Goal: Transaction & Acquisition: Download file/media

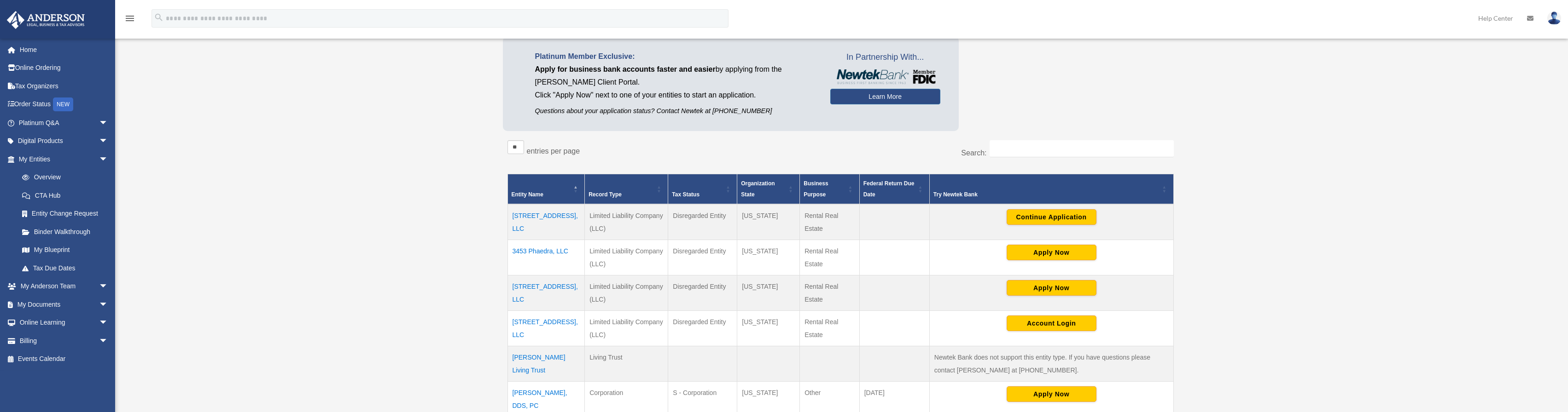
scroll to position [230, 0]
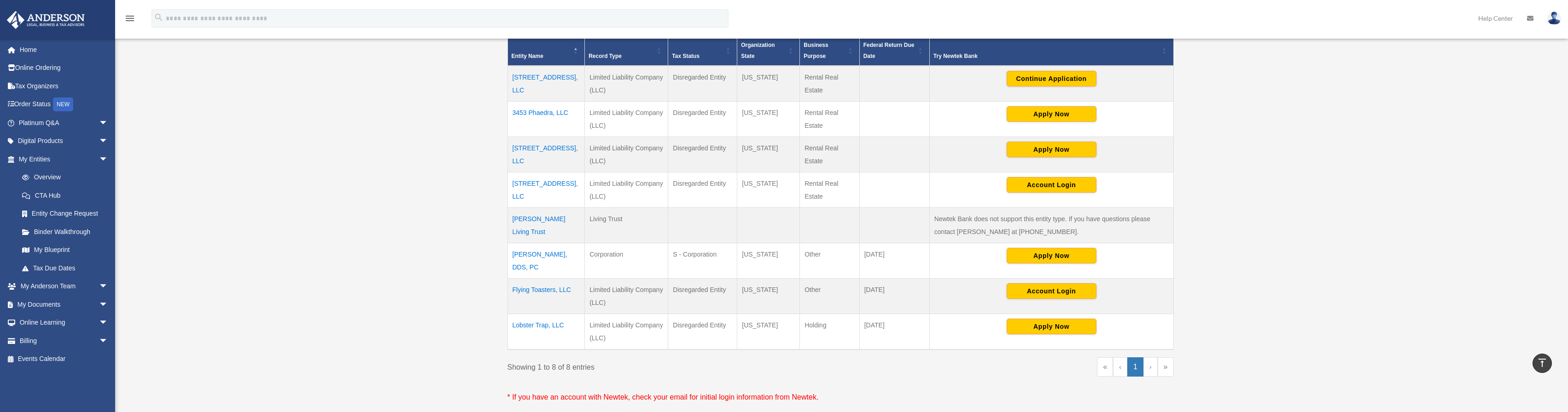
click at [542, 293] on td "Flying Toasters, LLC" at bounding box center [546, 297] width 77 height 36
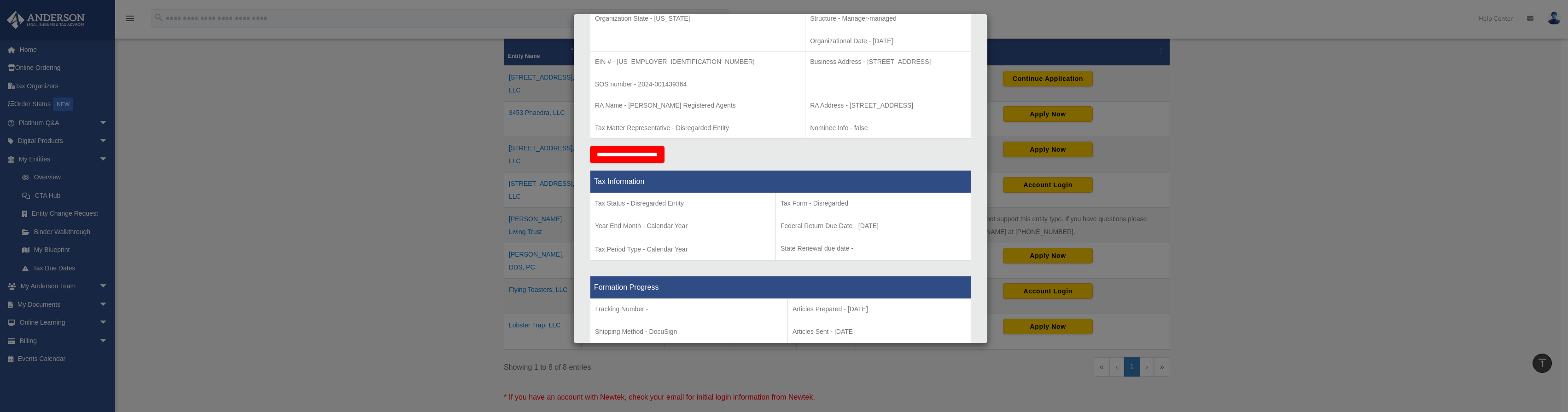
click at [189, 49] on div "Details × Articles Sent Organizational Date" at bounding box center [784, 206] width 1568 height 412
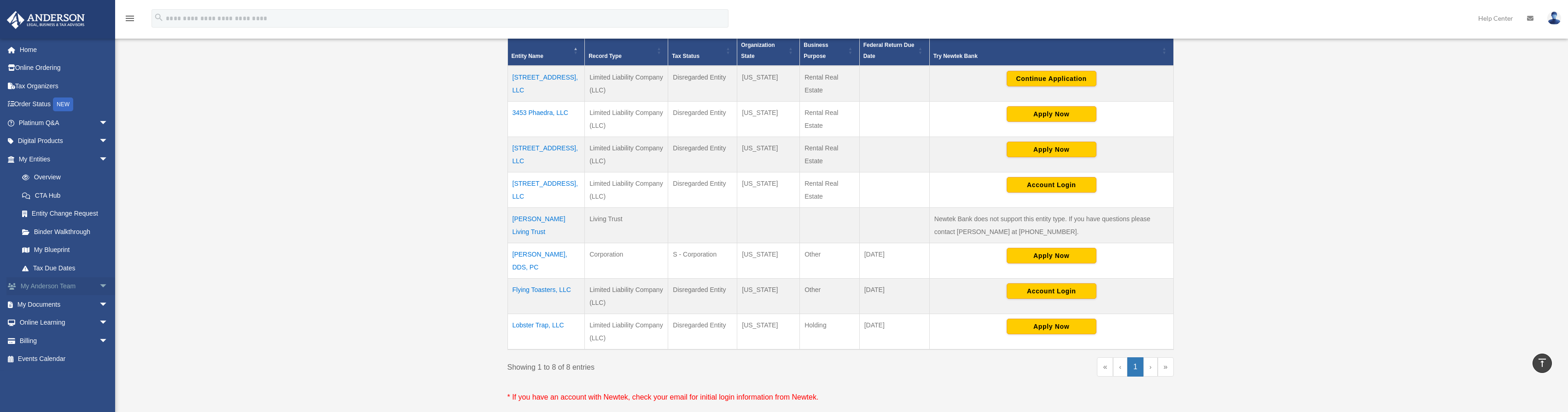
click at [99, 282] on span "arrow_drop_down" at bounding box center [108, 287] width 18 height 19
click at [99, 360] on span "arrow_drop_down" at bounding box center [108, 360] width 18 height 19
click at [49, 262] on link "Box" at bounding box center [67, 261] width 109 height 18
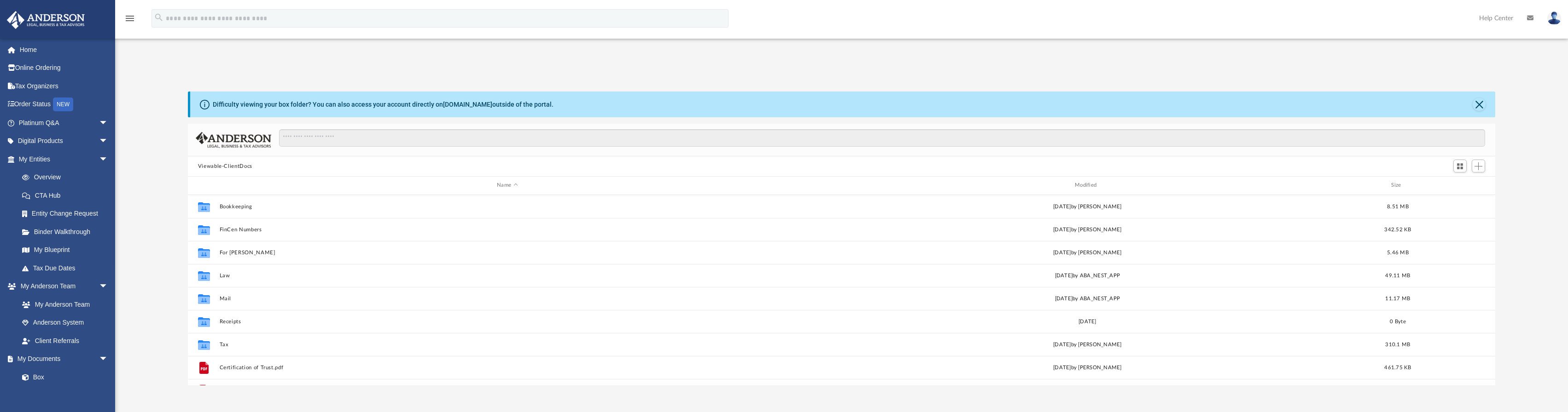
click at [211, 165] on button "Viewable-ClientDocs" at bounding box center [224, 166] width 54 height 8
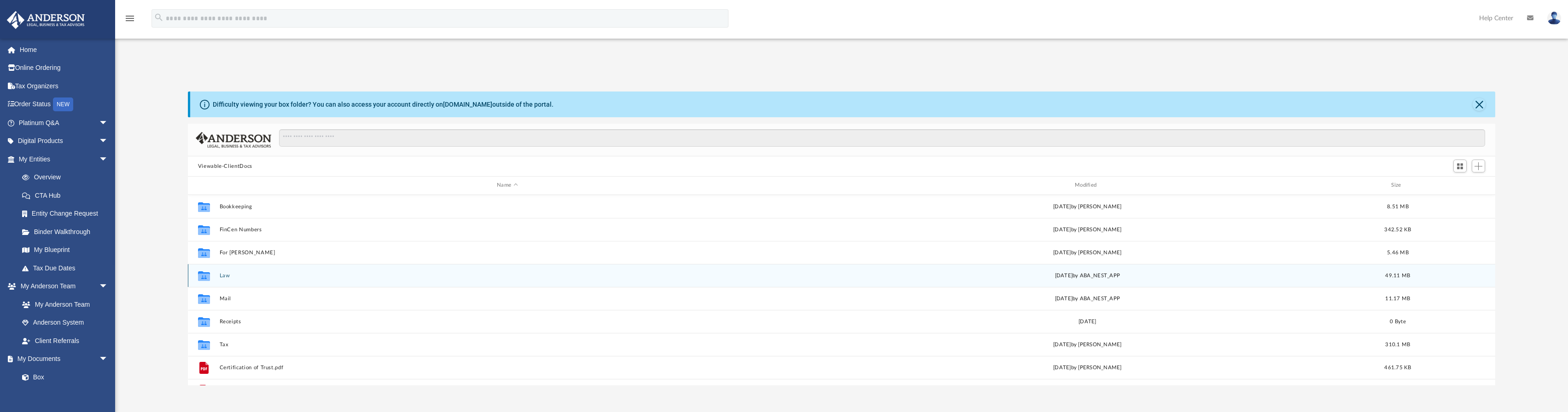
click at [204, 277] on icon "grid" at bounding box center [203, 277] width 12 height 7
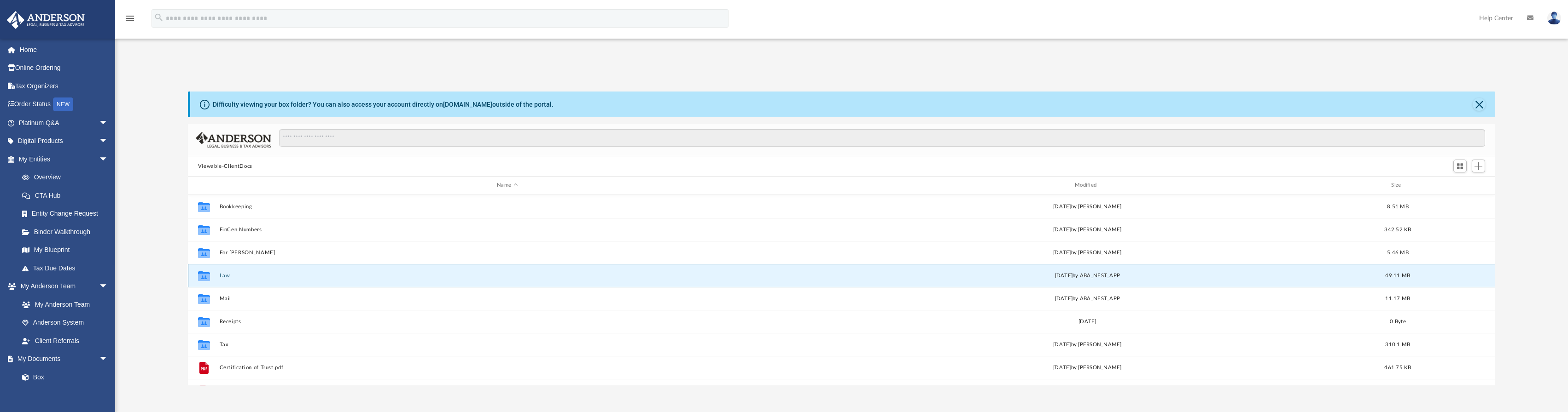
click at [222, 276] on button "Law" at bounding box center [506, 276] width 576 height 6
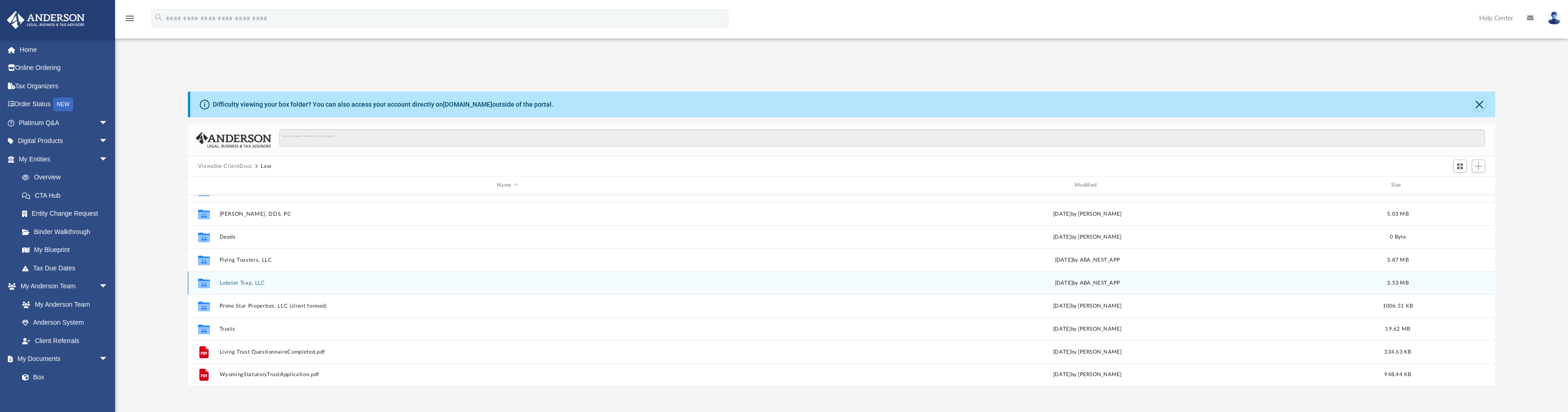
scroll to position [85, 0]
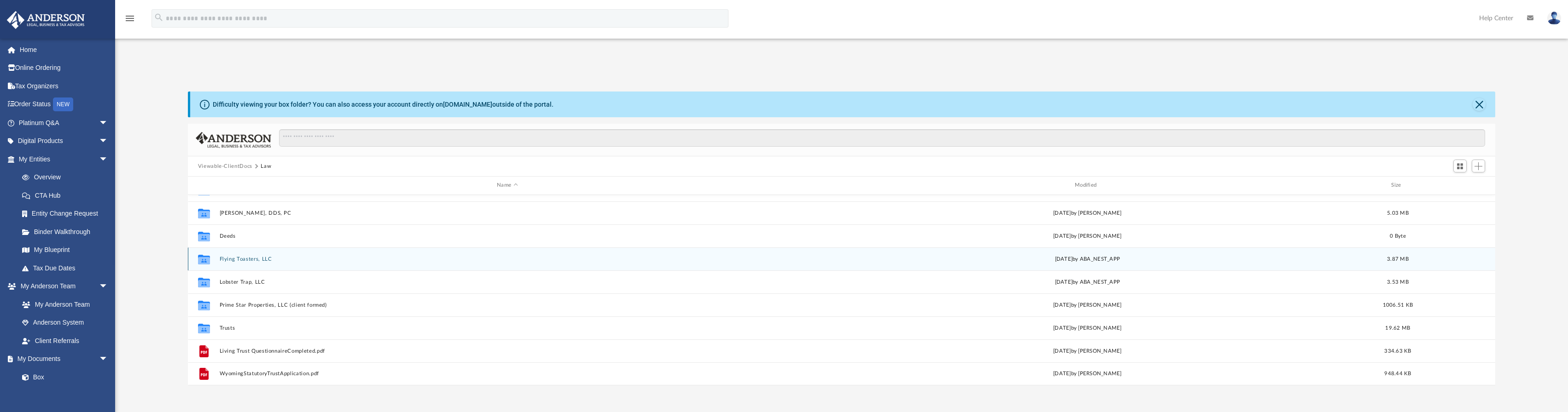
click at [239, 260] on button "Flying Toasters, LLC" at bounding box center [506, 259] width 576 height 6
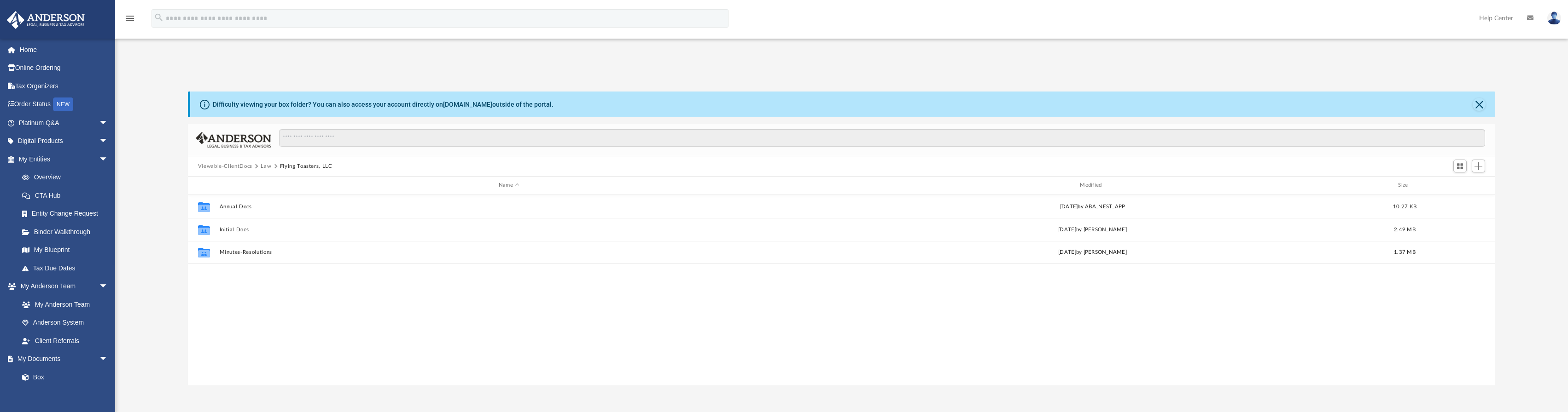
scroll to position [0, 0]
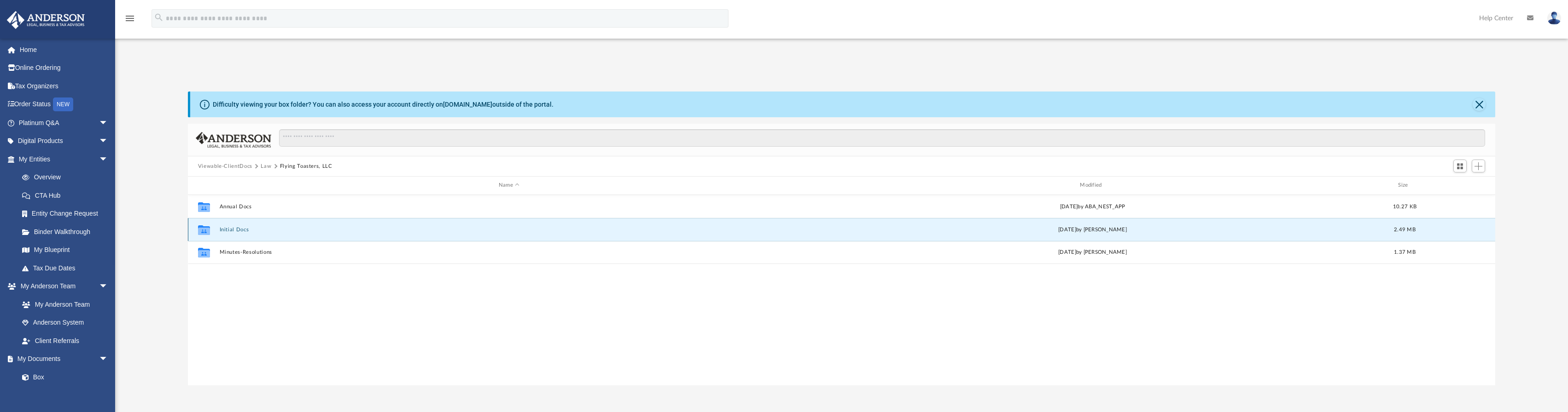
click at [229, 228] on button "Initial Docs" at bounding box center [508, 230] width 579 height 6
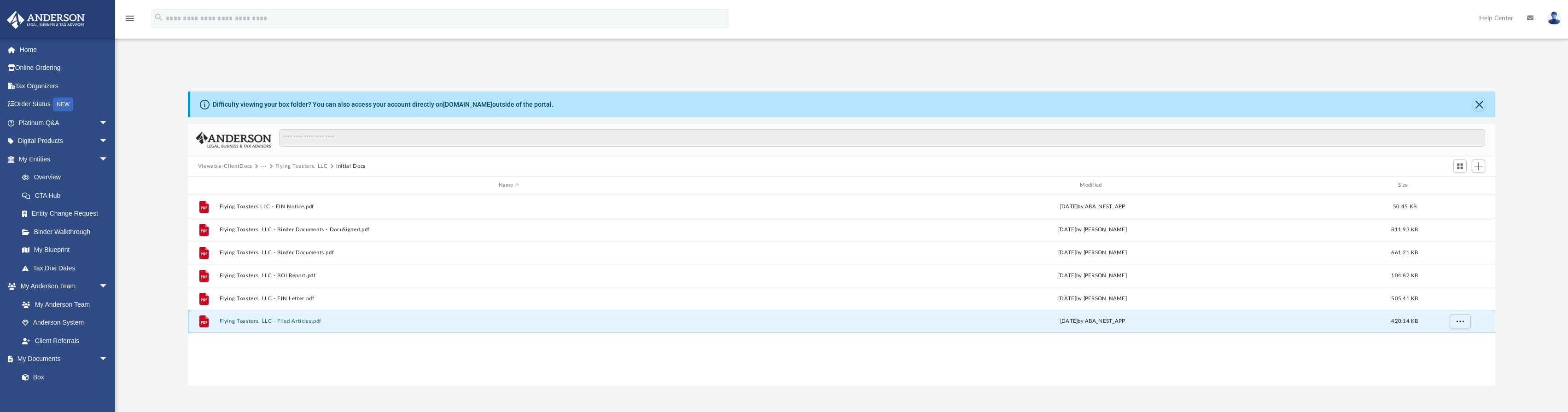
click at [285, 321] on button "Flying Toasters, LLC - Filed Articles.pdf" at bounding box center [508, 321] width 579 height 6
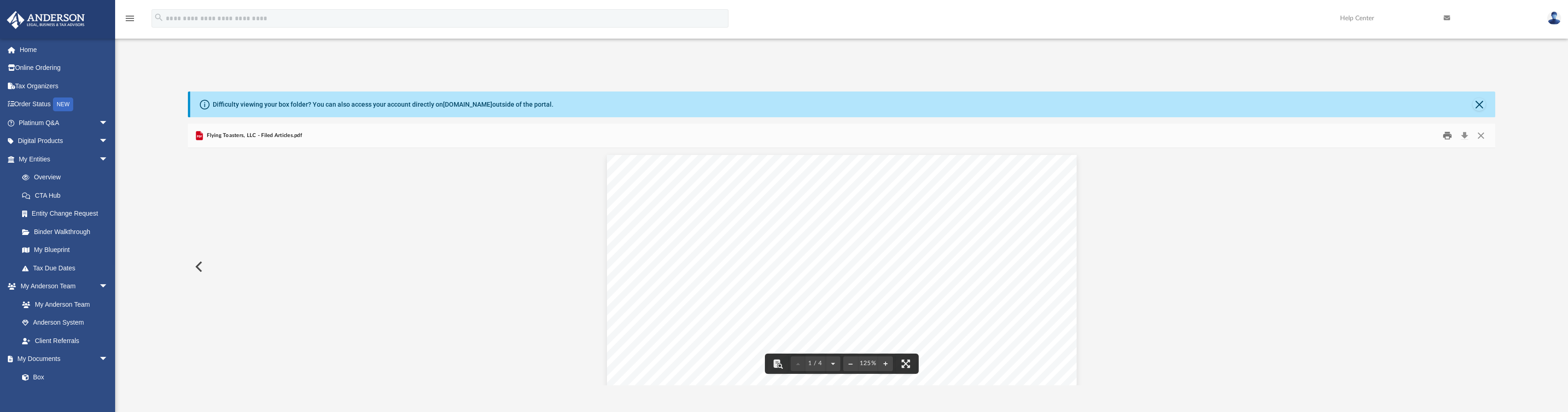
click at [1449, 136] on button "Print" at bounding box center [1447, 136] width 18 height 15
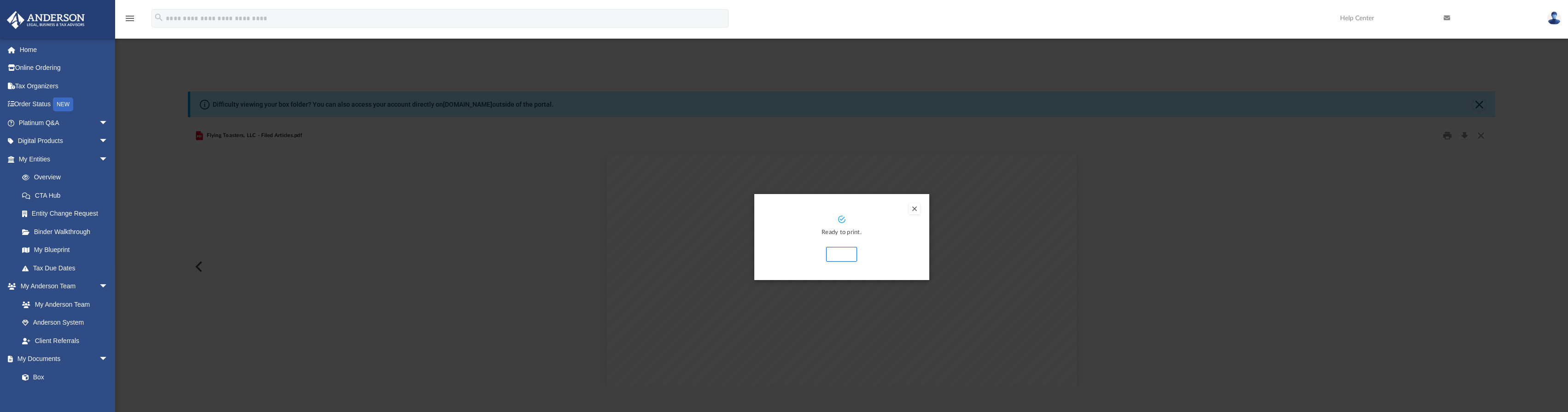
click at [914, 209] on button "Preview" at bounding box center [914, 209] width 11 height 11
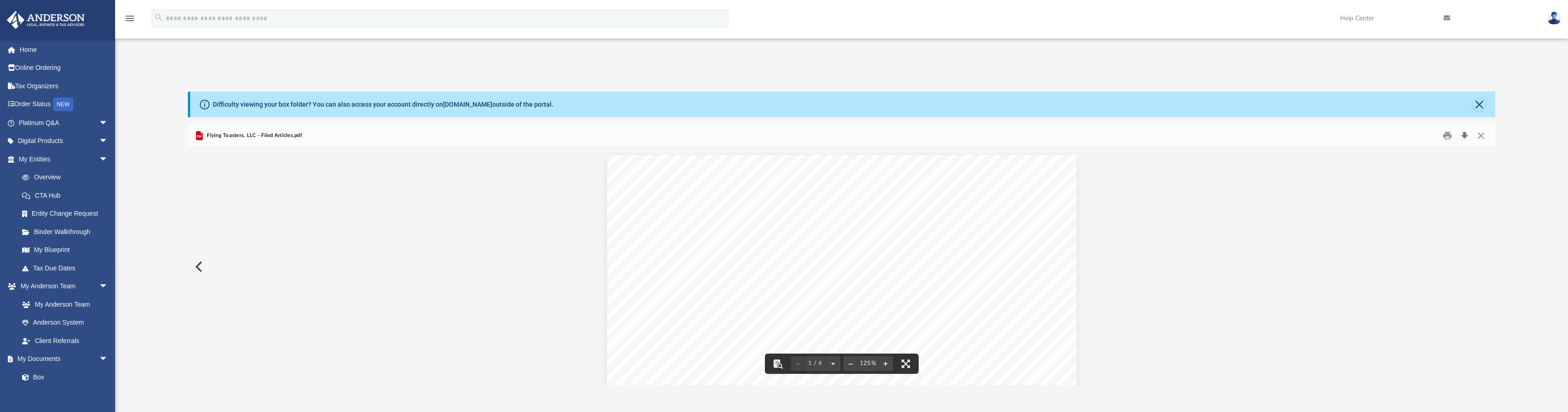
click at [1464, 133] on button "Download" at bounding box center [1464, 136] width 16 height 15
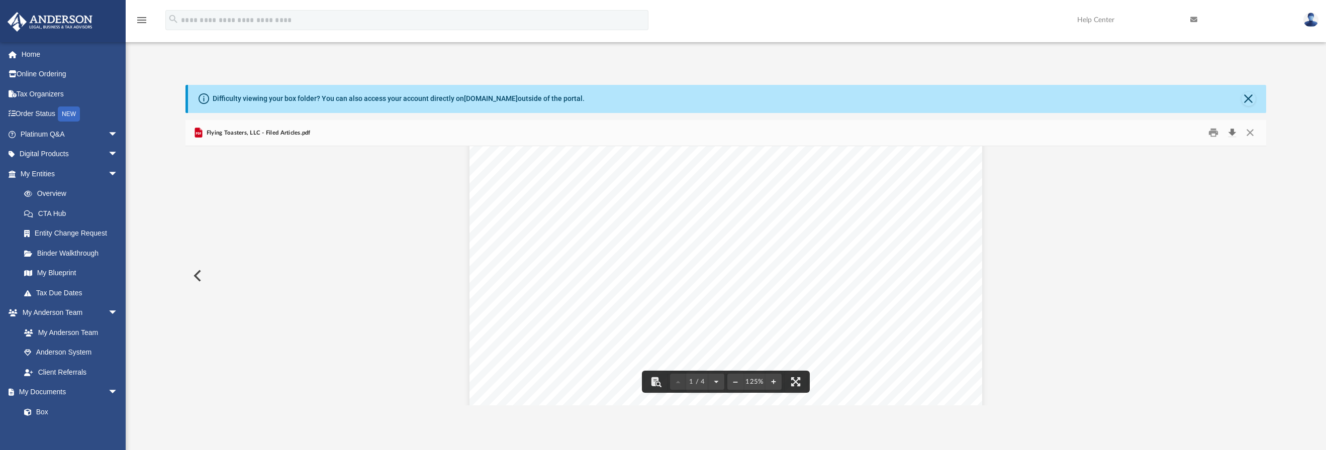
scroll to position [352, 0]
click at [1251, 98] on button "Close" at bounding box center [1249, 99] width 14 height 14
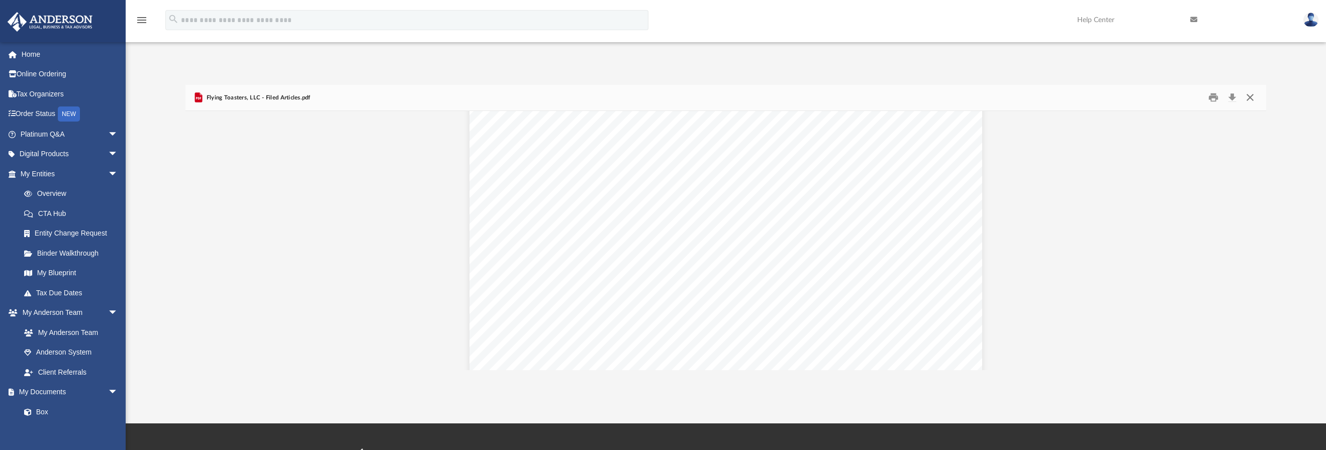
click at [1251, 98] on button "Close" at bounding box center [1250, 98] width 18 height 16
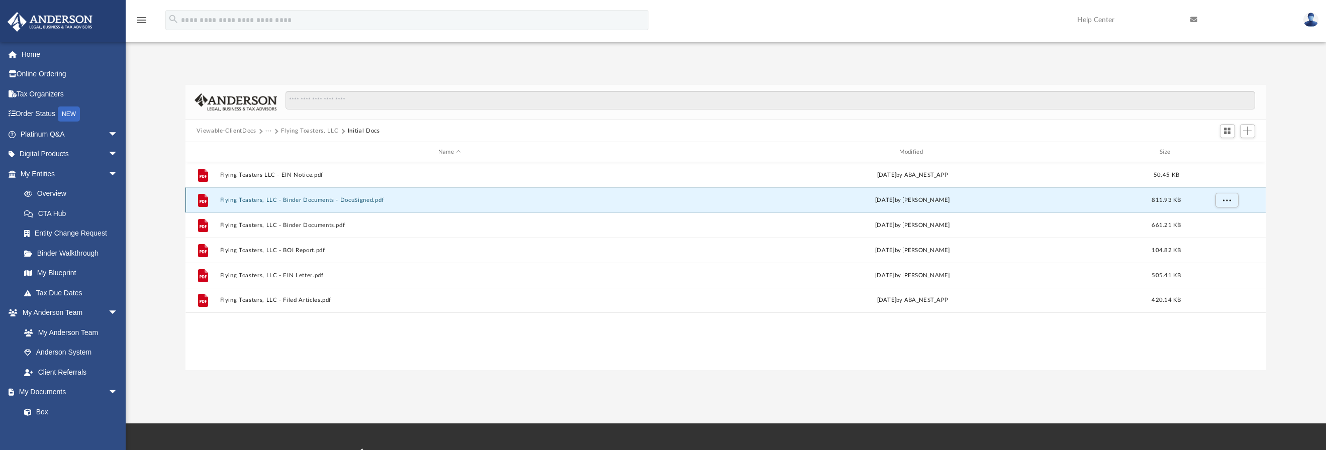
click at [244, 200] on button "Flying Toasters, LLC - Binder Documents - DocuSigned.pdf" at bounding box center [449, 200] width 459 height 7
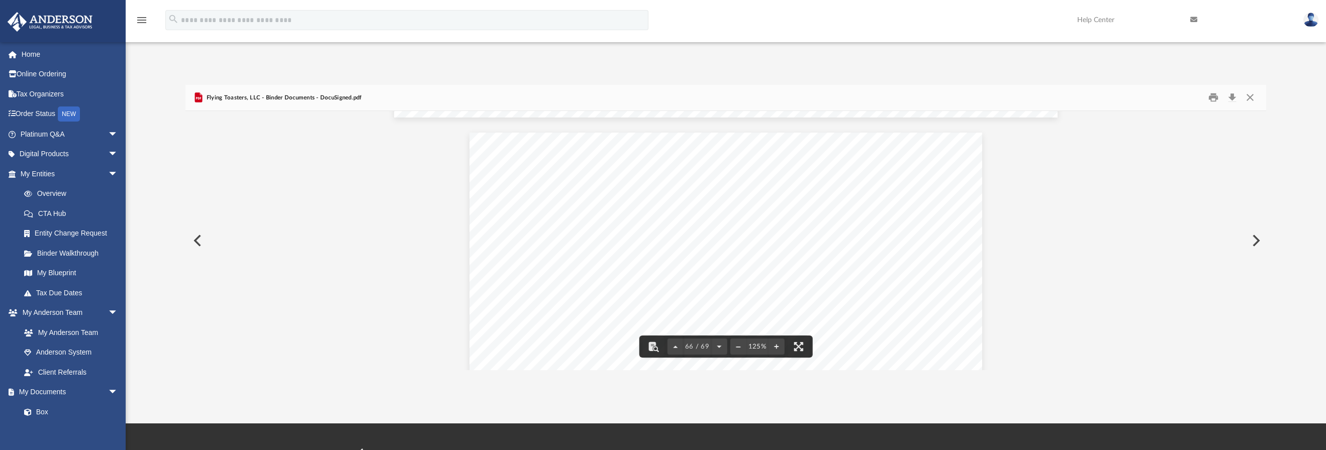
scroll to position [43698, 0]
click at [1245, 101] on button "Close" at bounding box center [1250, 98] width 18 height 16
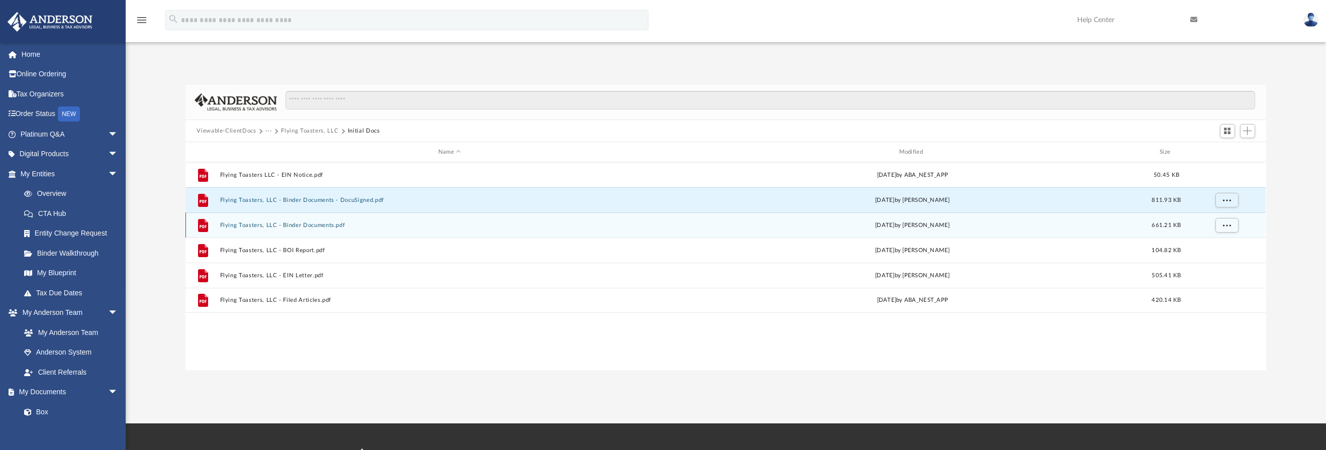
click at [307, 226] on button "Flying Toasters, LLC - Binder Documents.pdf" at bounding box center [449, 225] width 459 height 7
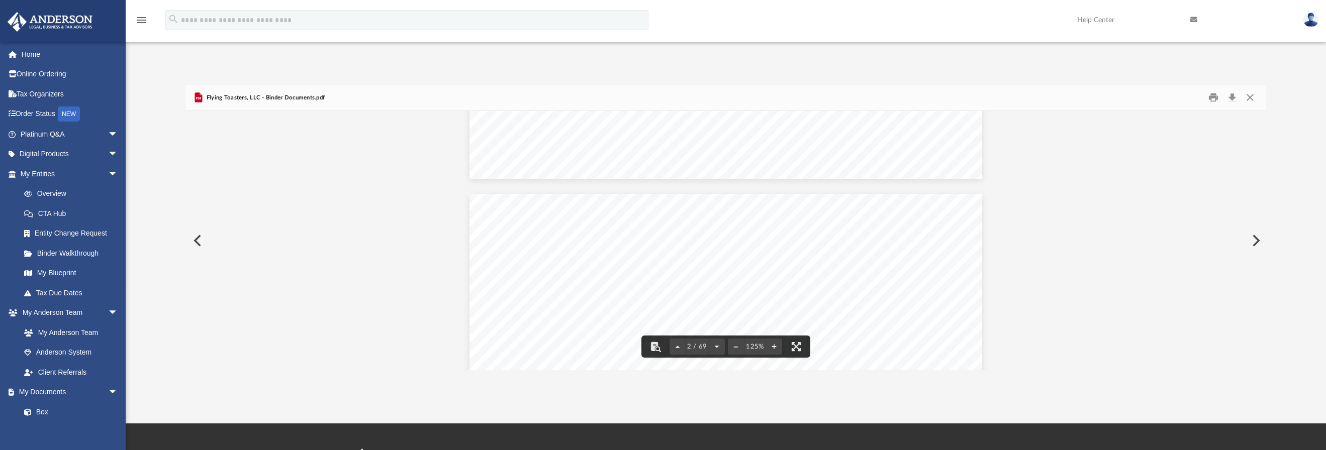
scroll to position [855, 0]
click at [1253, 94] on button "Close" at bounding box center [1250, 98] width 18 height 16
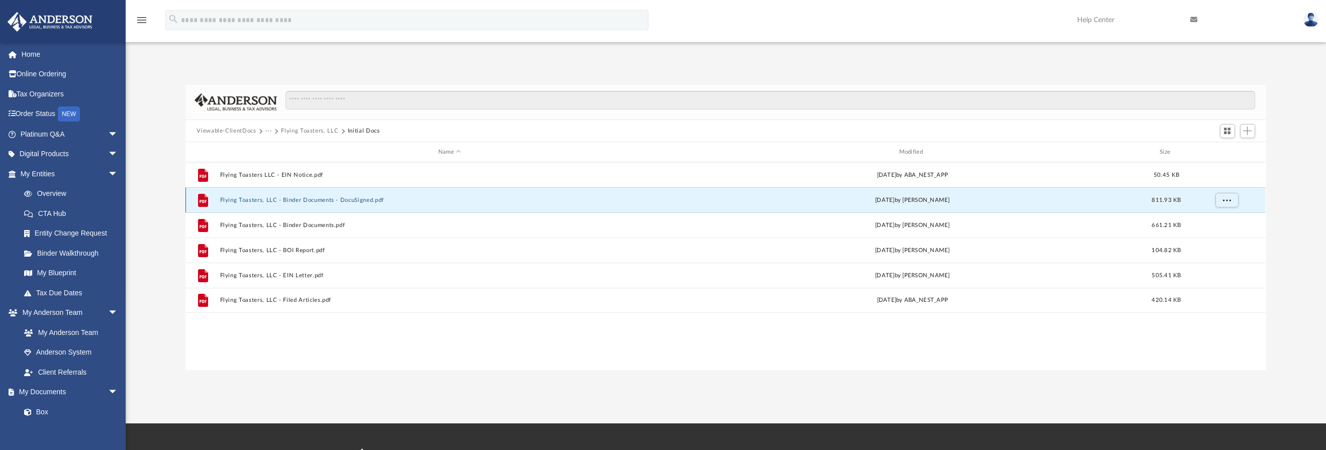
click at [343, 201] on button "Flying Toasters, LLC - Binder Documents - DocuSigned.pdf" at bounding box center [449, 200] width 459 height 7
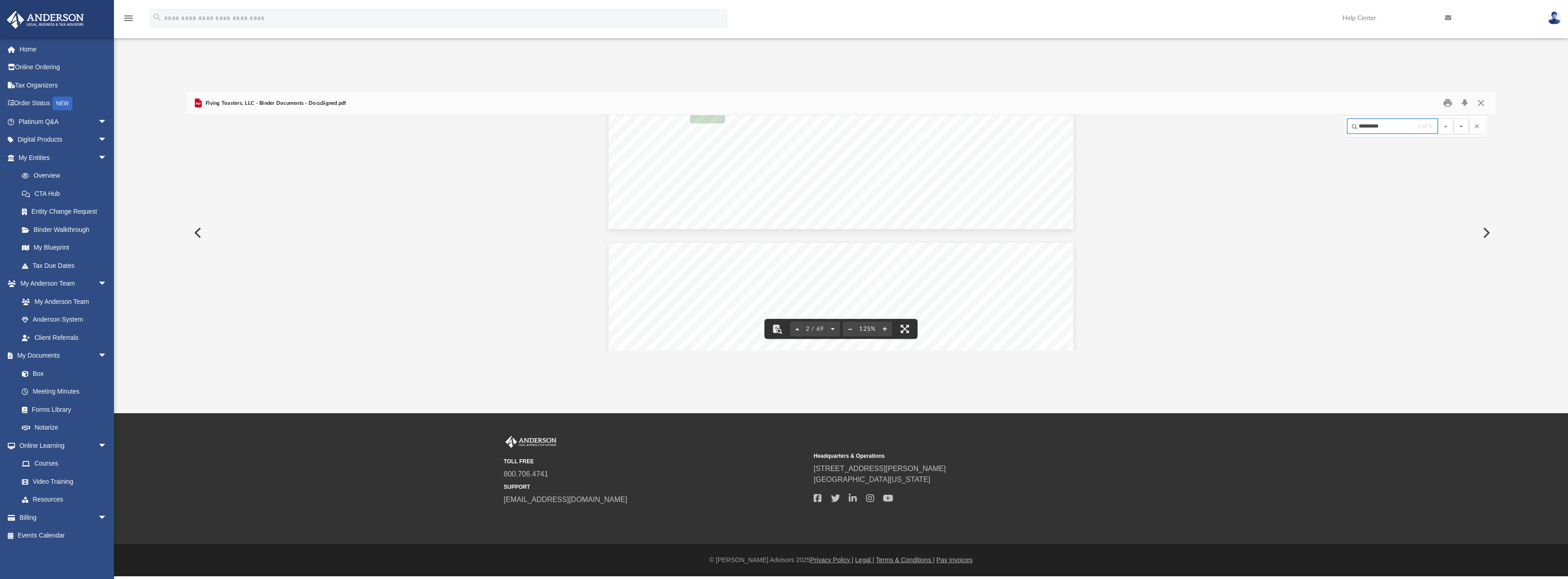
scroll to position [1085, 0]
type input "*********"
click at [1480, 104] on button "Close" at bounding box center [1481, 103] width 16 height 14
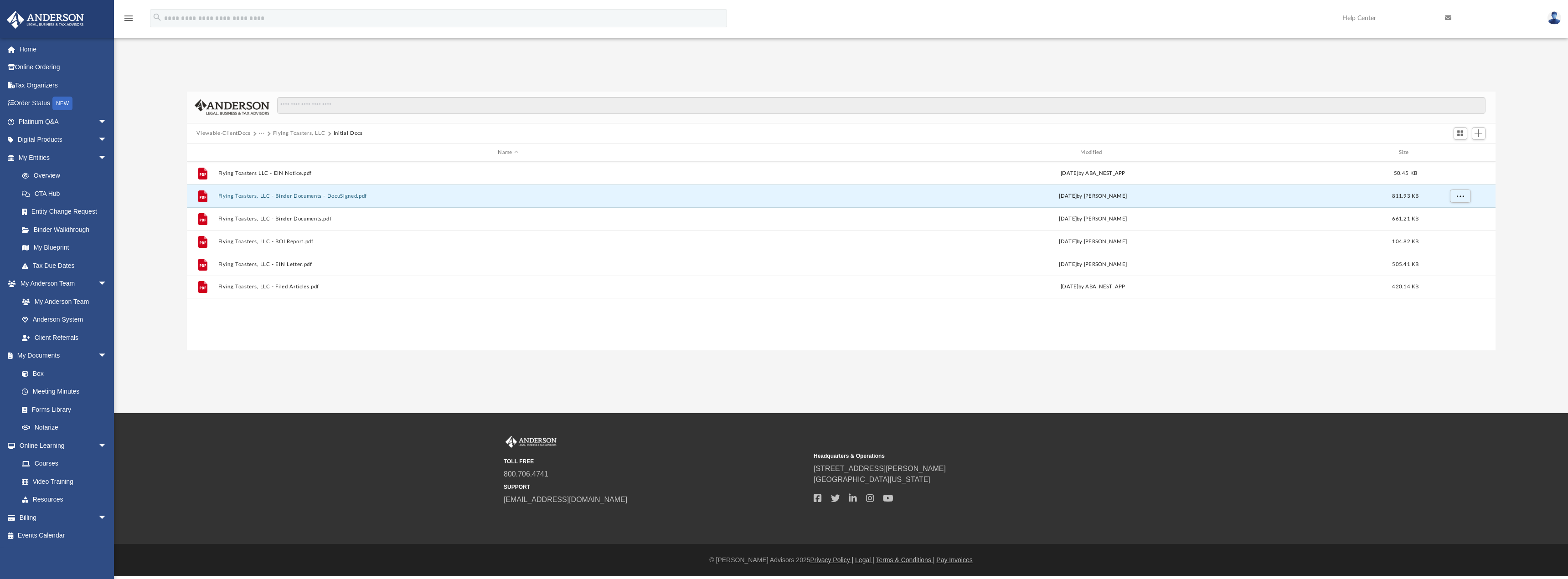
click at [218, 130] on button "Viewable-ClientDocs" at bounding box center [223, 133] width 54 height 8
click at [241, 195] on button "FinCen Numbers" at bounding box center [506, 196] width 577 height 6
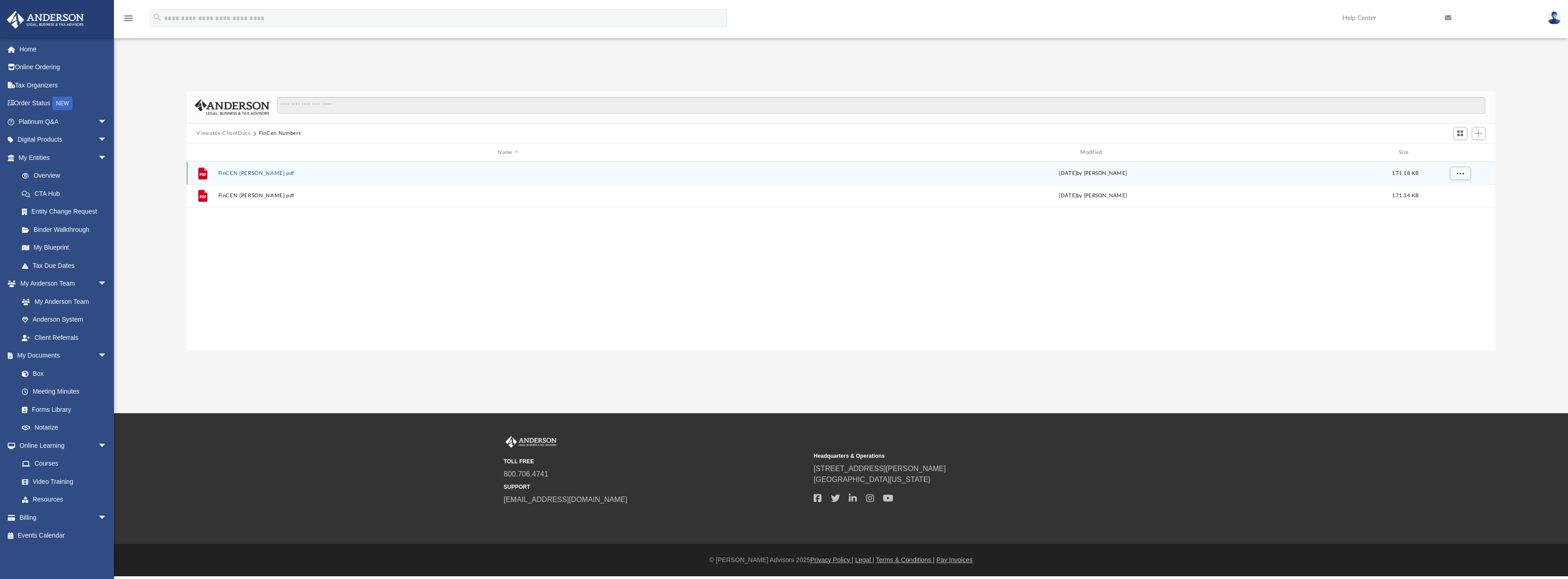
click at [247, 174] on button "FinCEN Chris.pdf" at bounding box center [508, 173] width 580 height 6
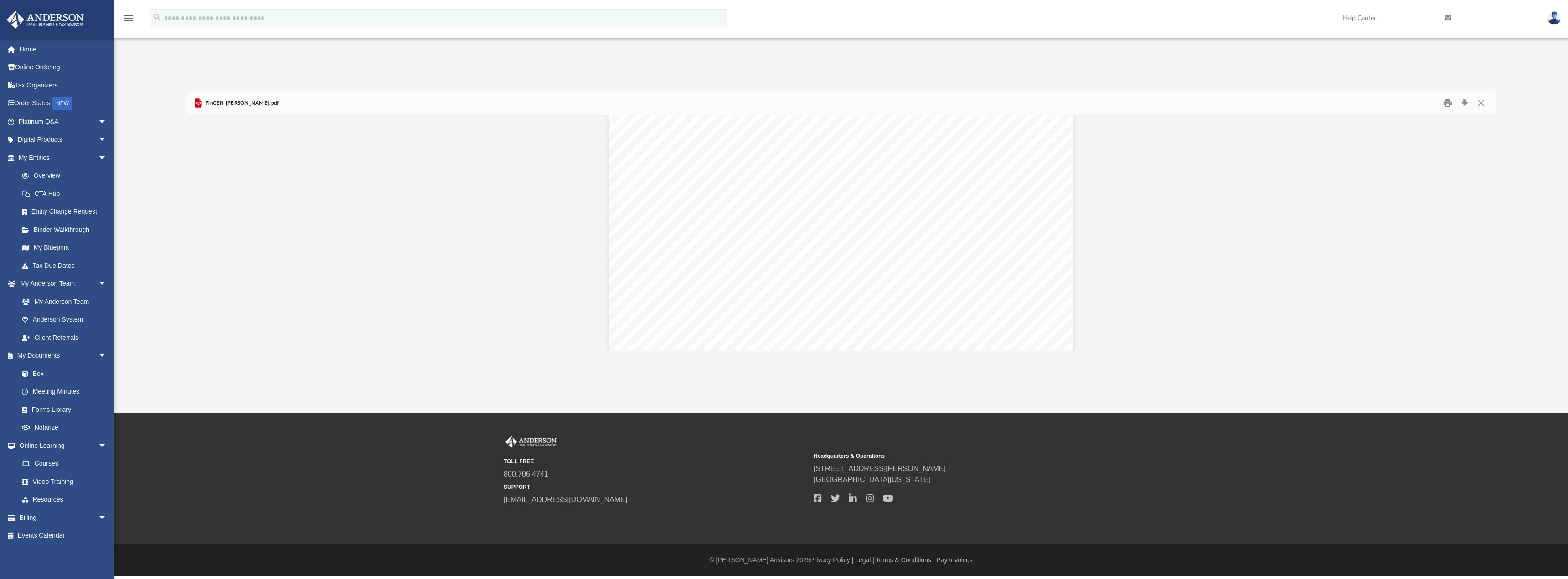
scroll to position [0, 0]
click at [1485, 101] on button "Close" at bounding box center [1481, 103] width 16 height 14
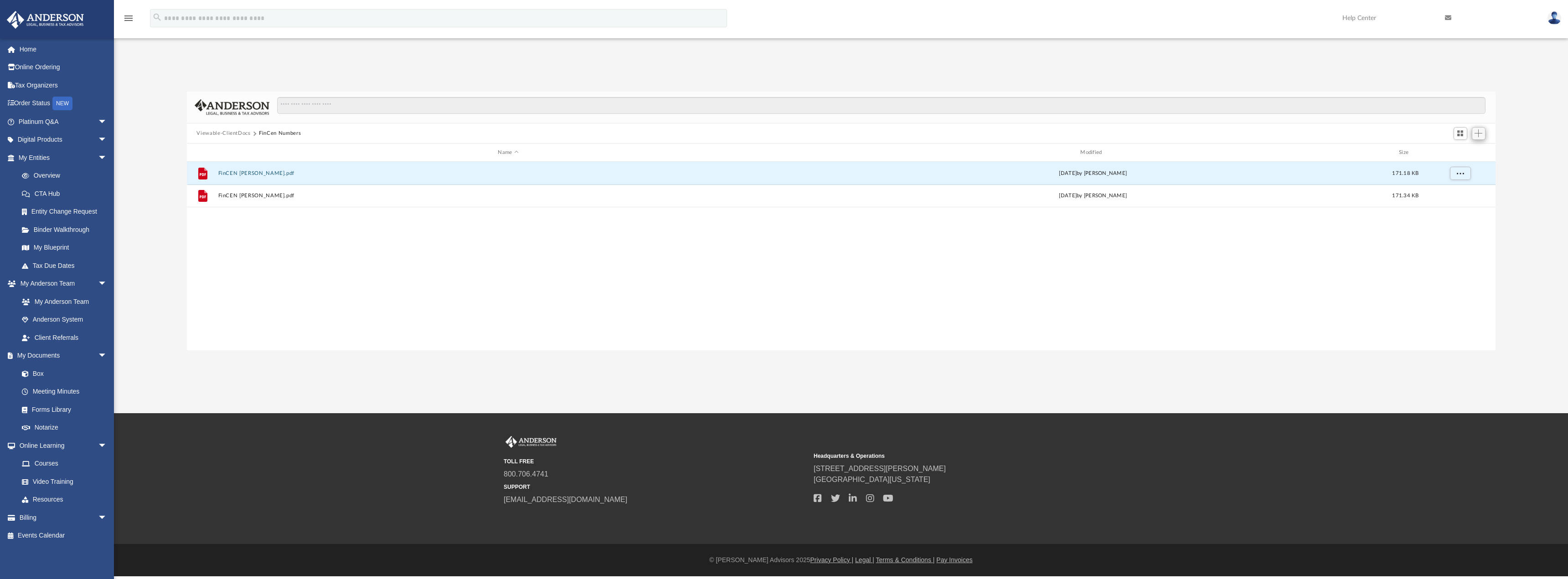
scroll to position [200, 1302]
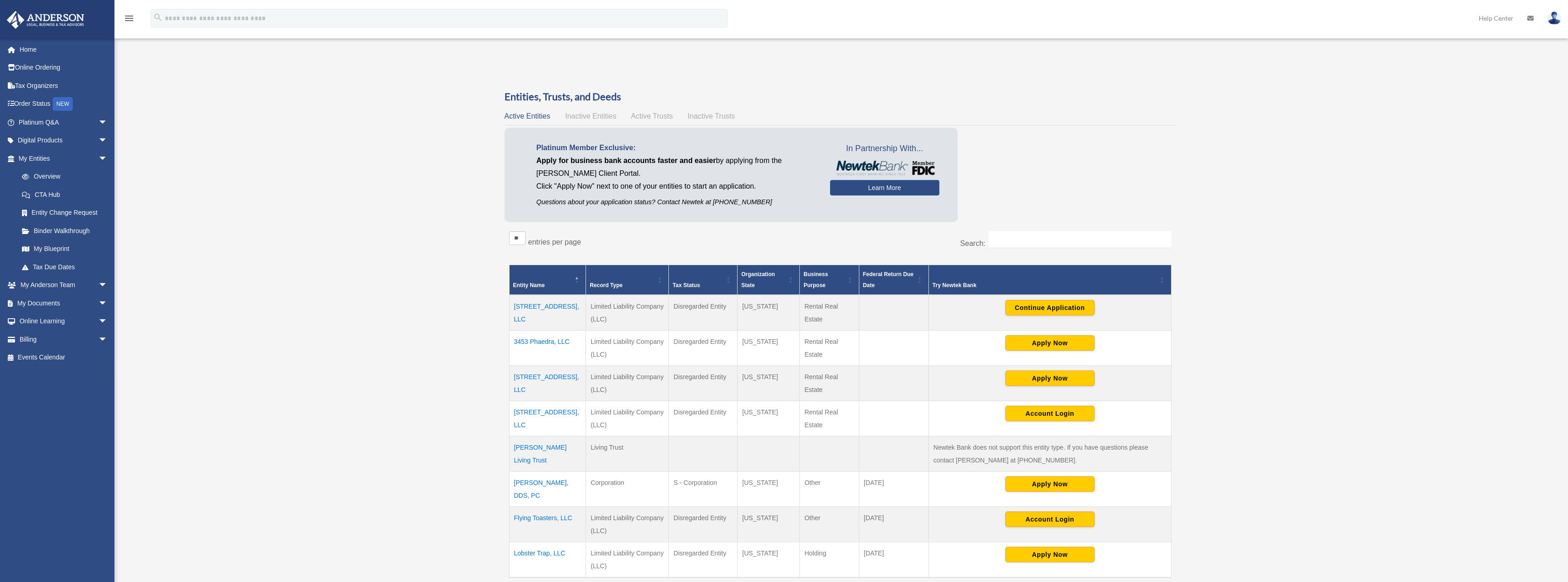
scroll to position [229, 0]
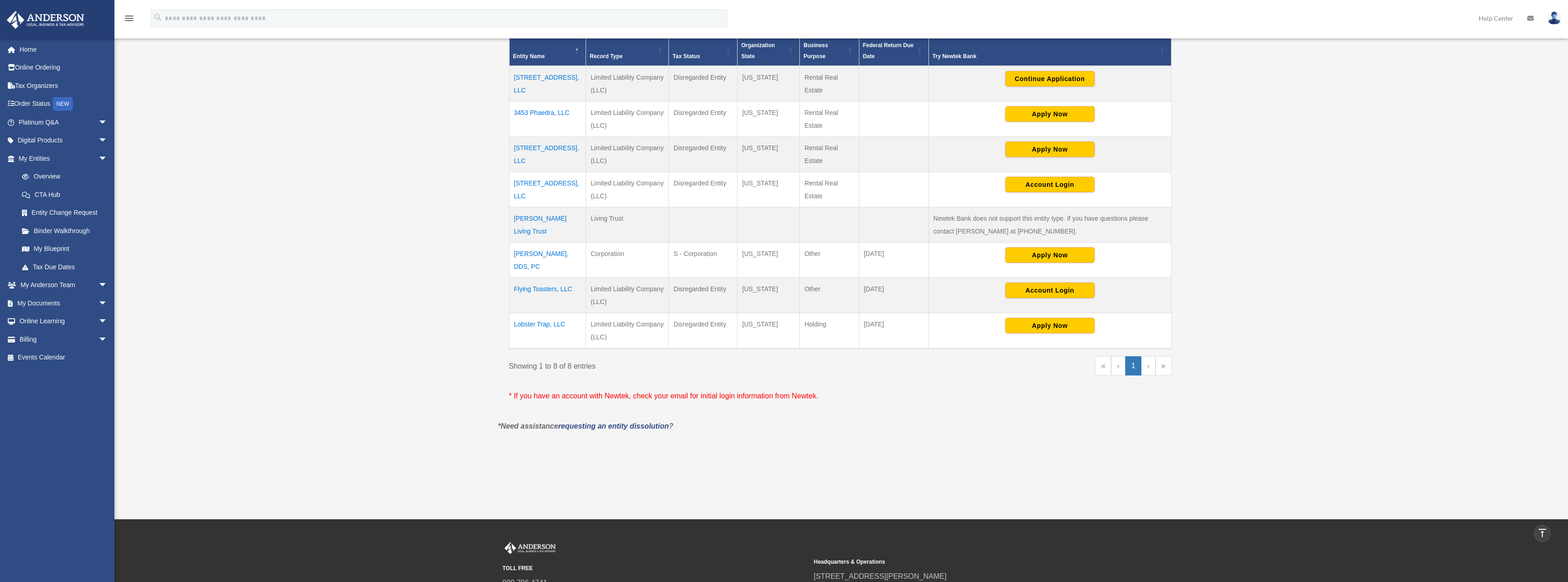
click at [542, 288] on td "Flying Toasters, LLC" at bounding box center [547, 295] width 76 height 36
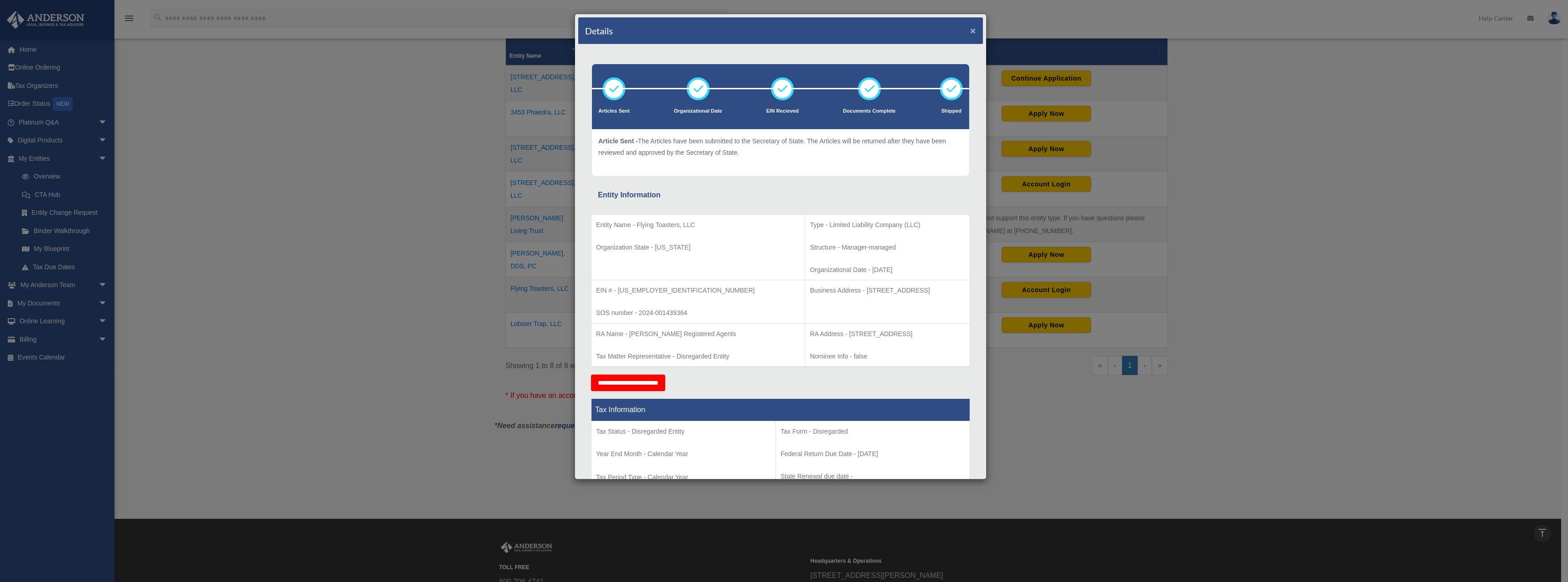
click at [970, 30] on button "×" at bounding box center [972, 30] width 6 height 10
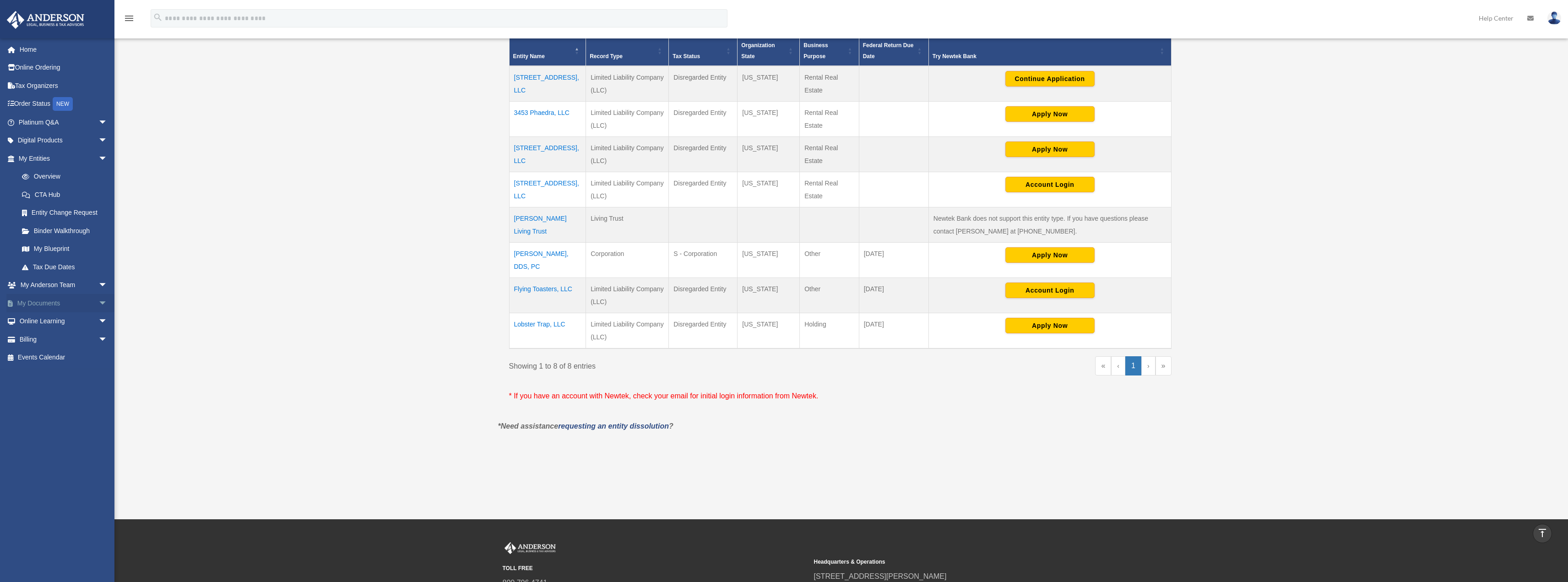
click at [98, 301] on span "arrow_drop_down" at bounding box center [107, 303] width 18 height 19
click at [51, 321] on link "Box" at bounding box center [66, 322] width 108 height 18
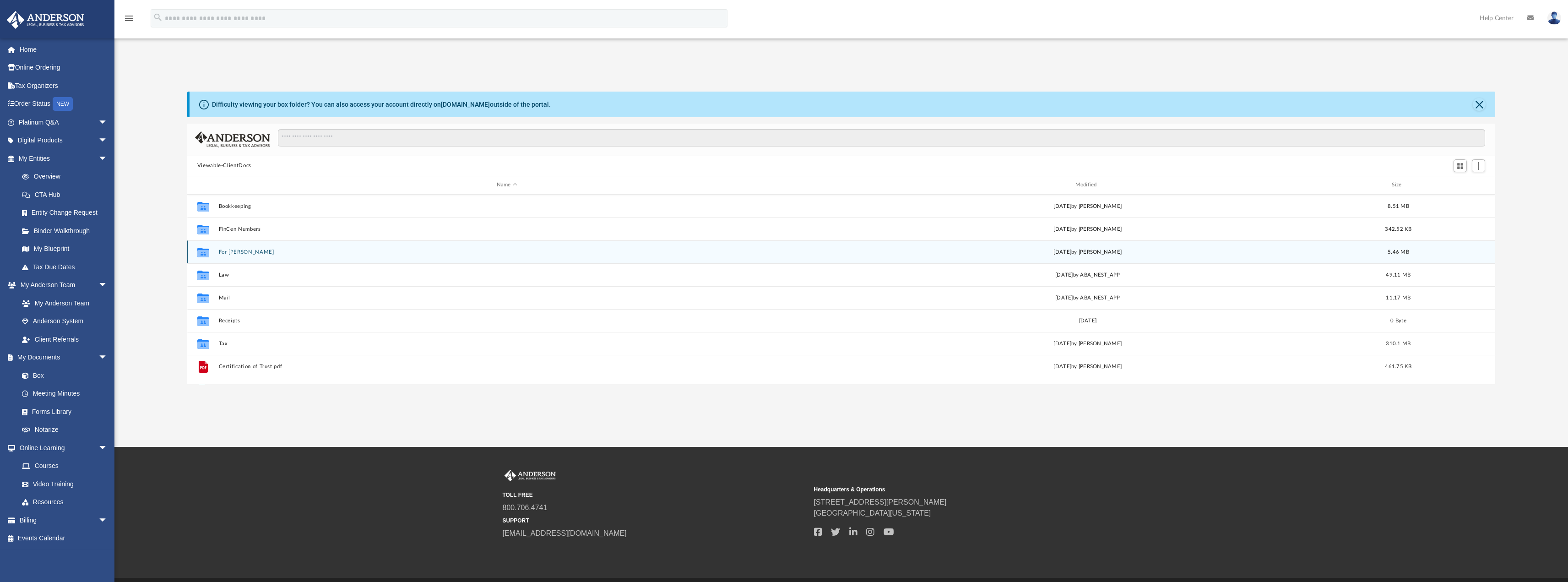
scroll to position [201, 1301]
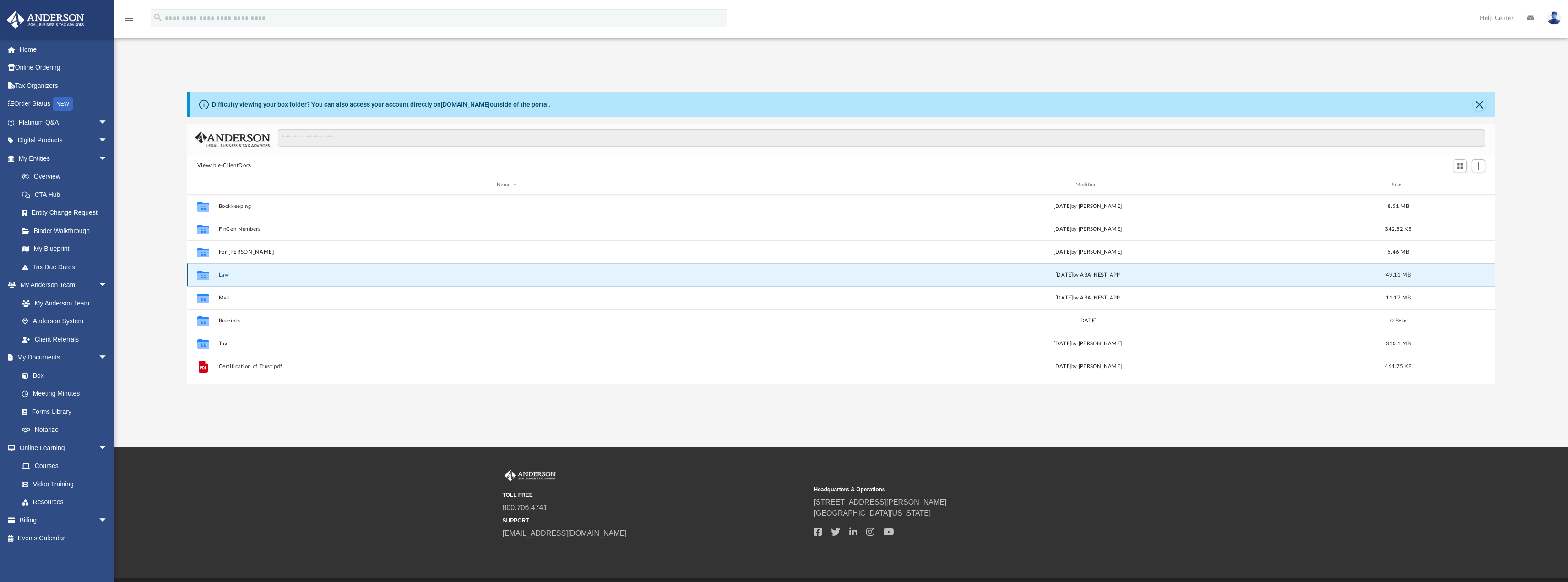
click at [225, 276] on button "Law" at bounding box center [506, 274] width 576 height 6
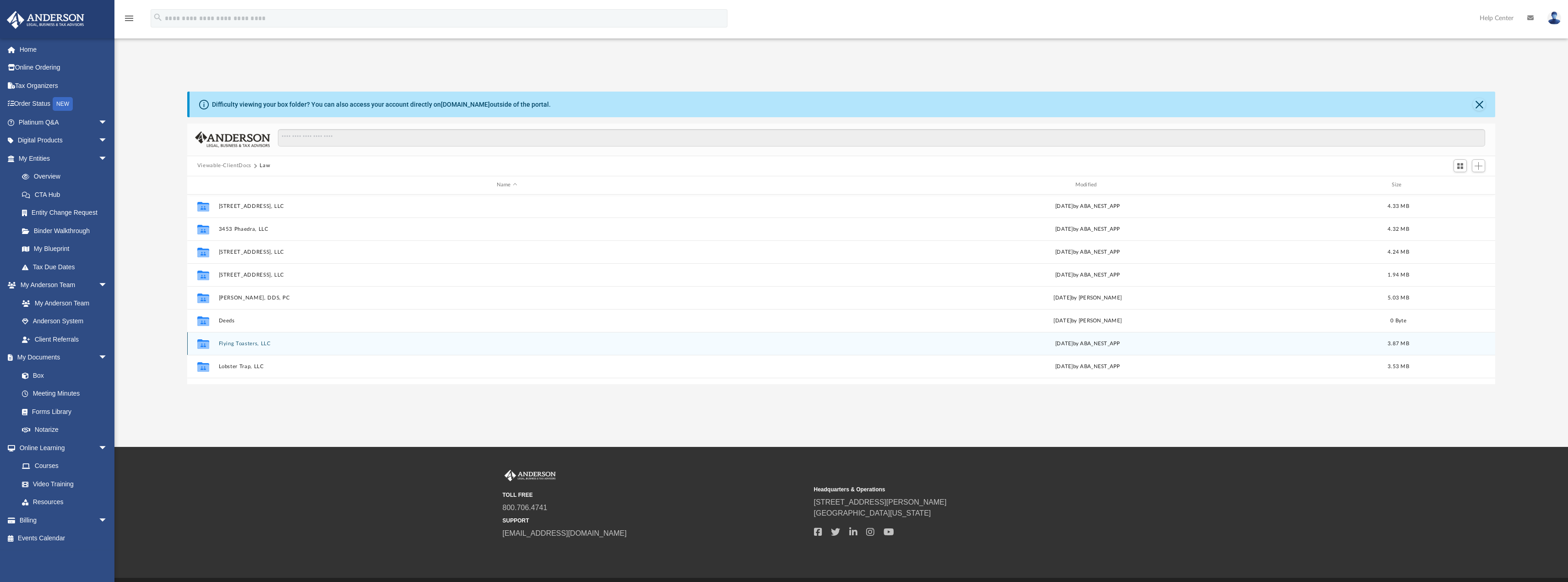
click at [247, 342] on button "Flying Toasters, LLC" at bounding box center [506, 342] width 576 height 6
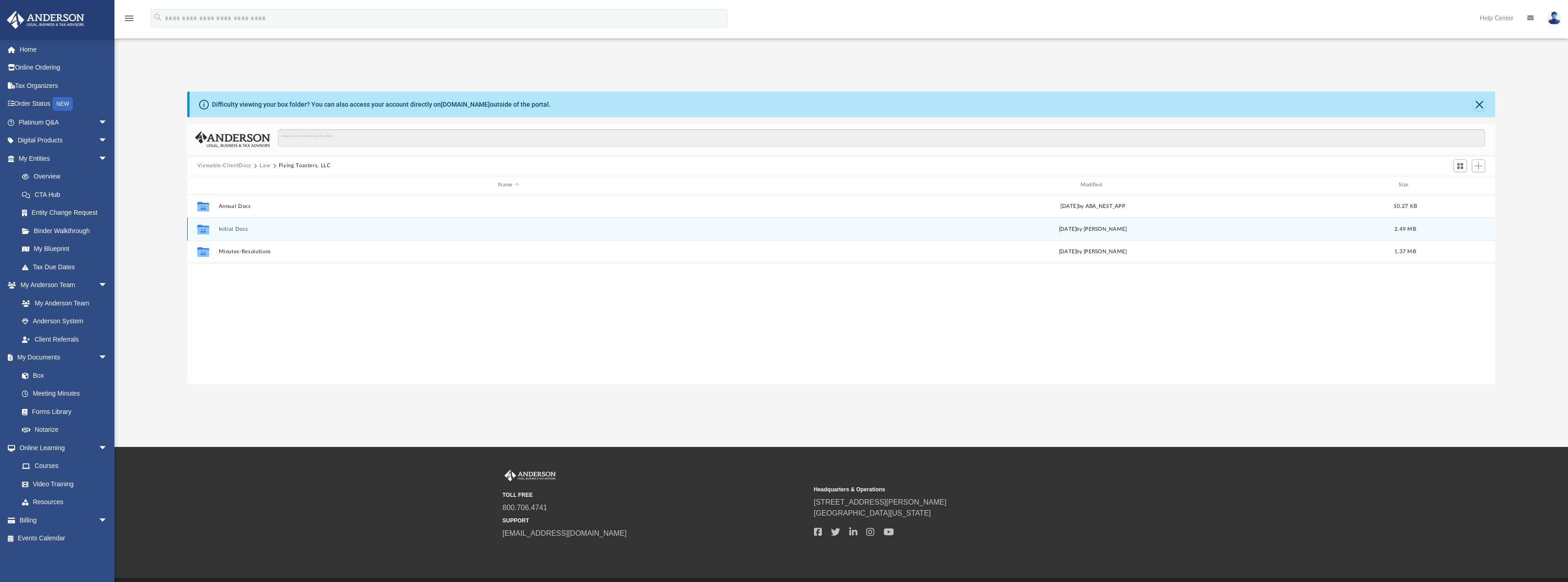
click at [237, 227] on button "Initial Docs" at bounding box center [508, 229] width 580 height 6
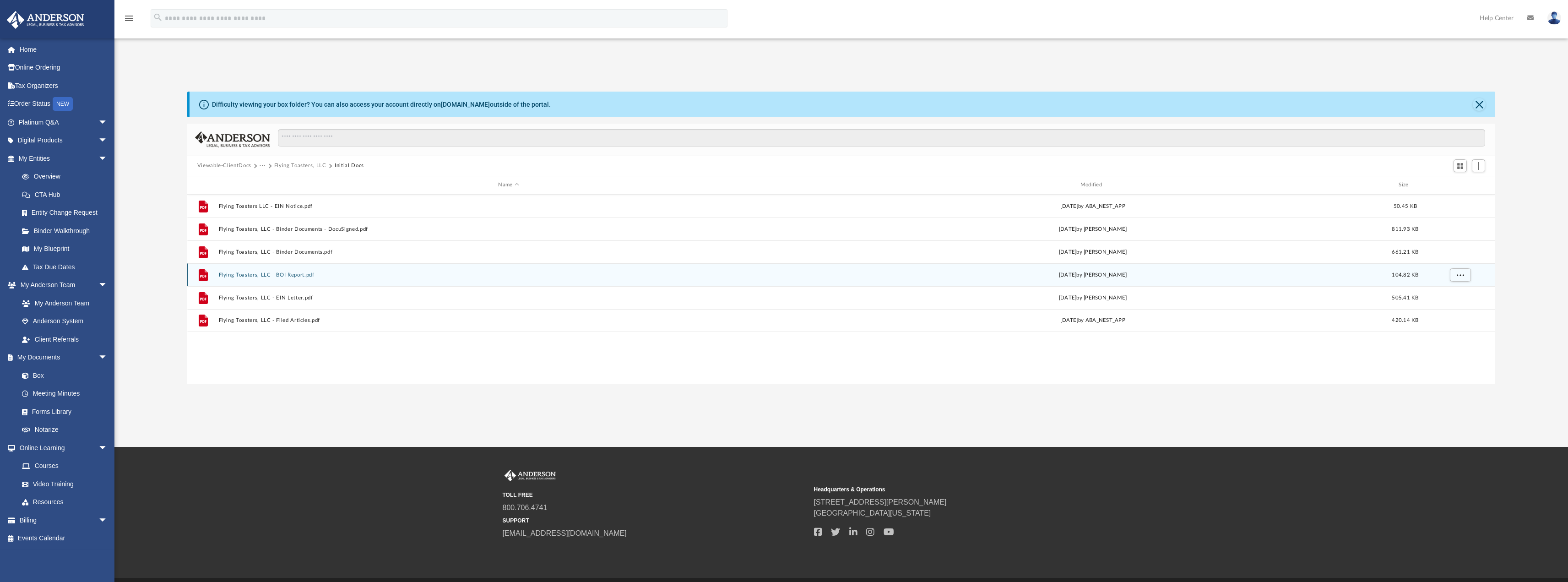
click at [279, 274] on button "Flying Toasters, LLC - BOI Report.pdf" at bounding box center [508, 274] width 580 height 6
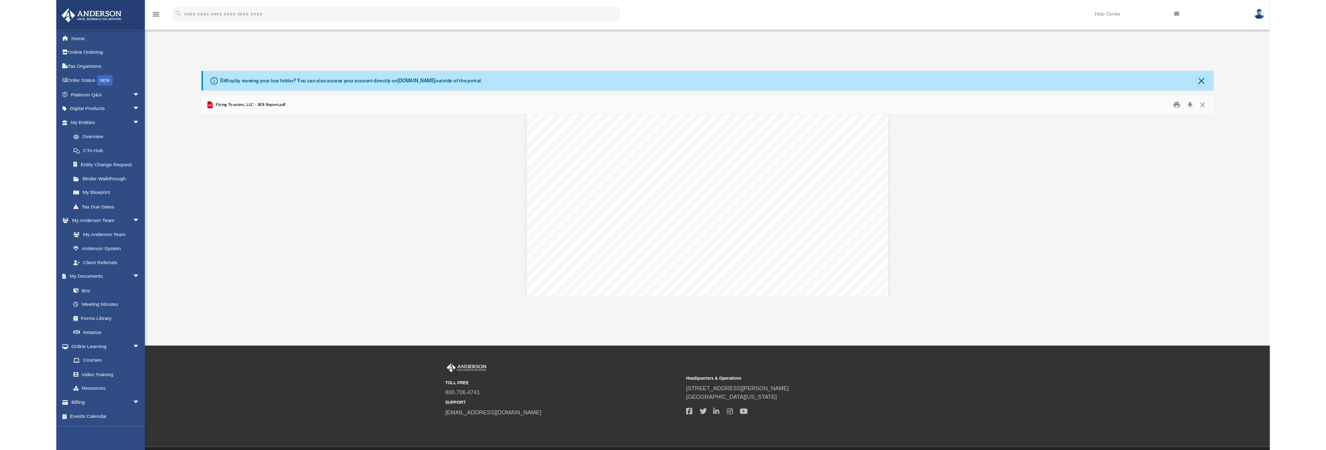
scroll to position [3134, 0]
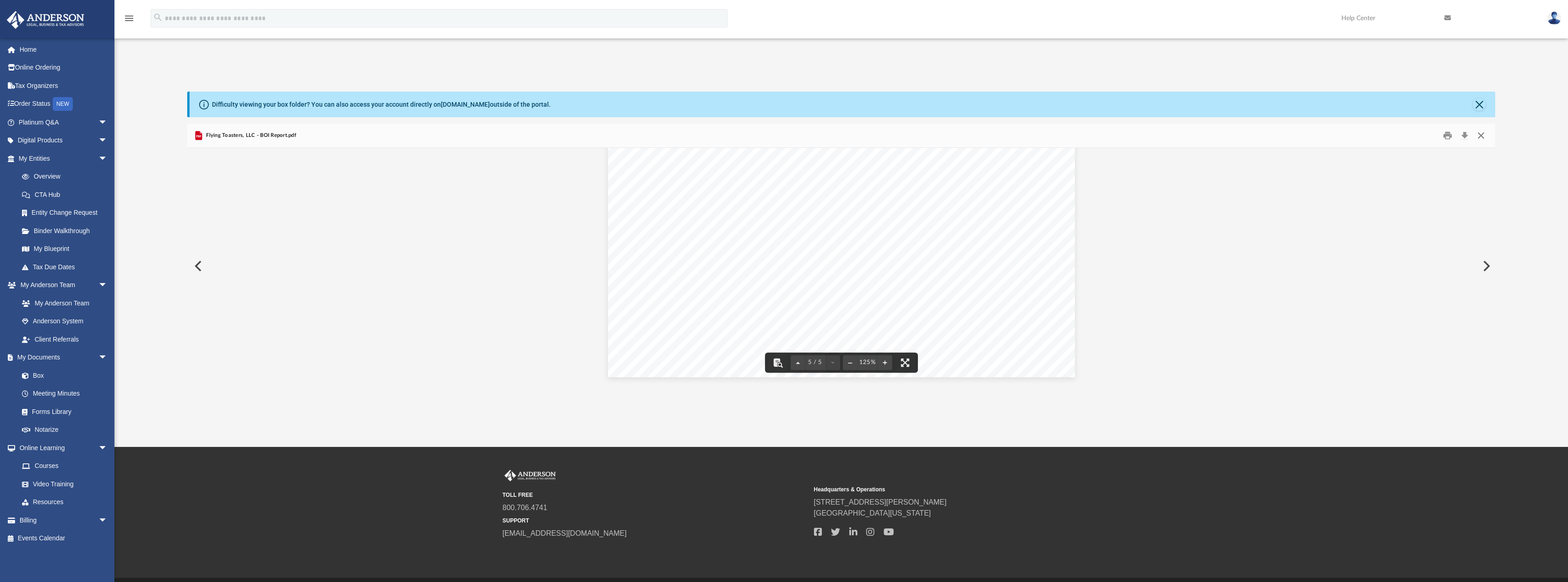
click at [1479, 134] on button "Close" at bounding box center [1481, 136] width 16 height 15
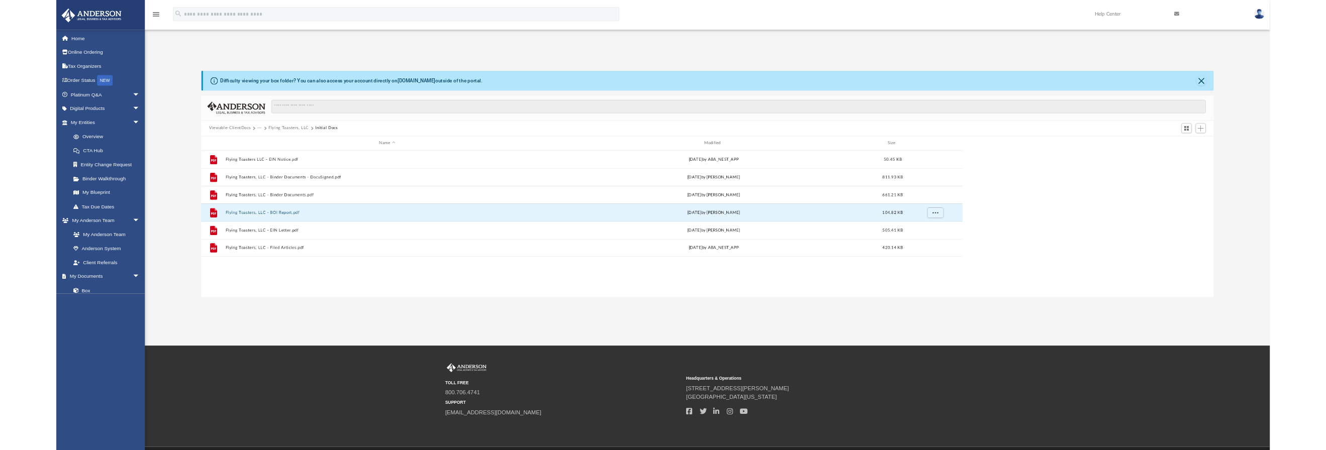
scroll to position [221, 1073]
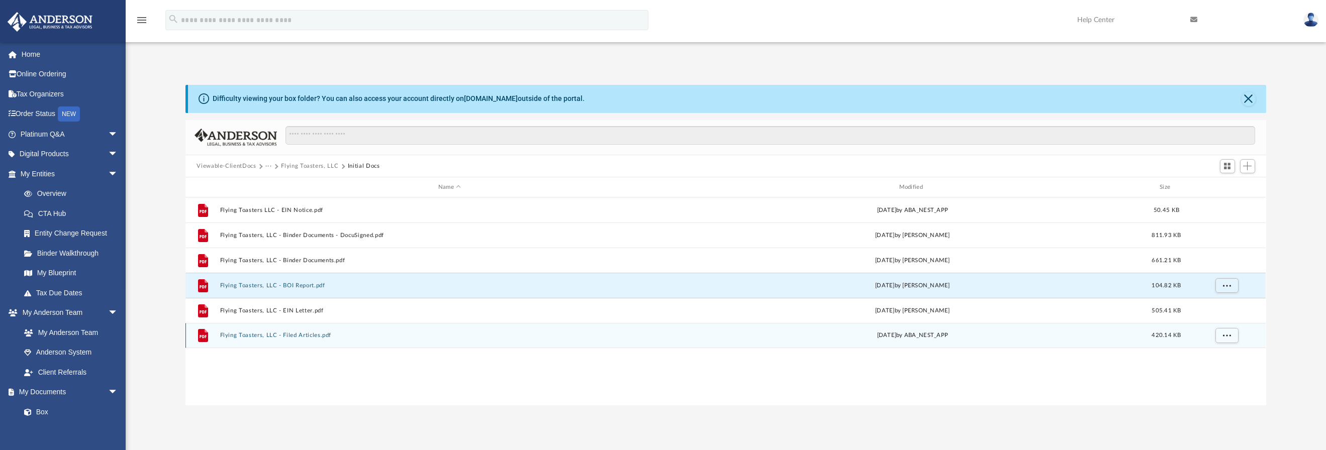
click at [301, 335] on button "Flying Toasters, LLC - Filed Articles.pdf" at bounding box center [449, 335] width 459 height 7
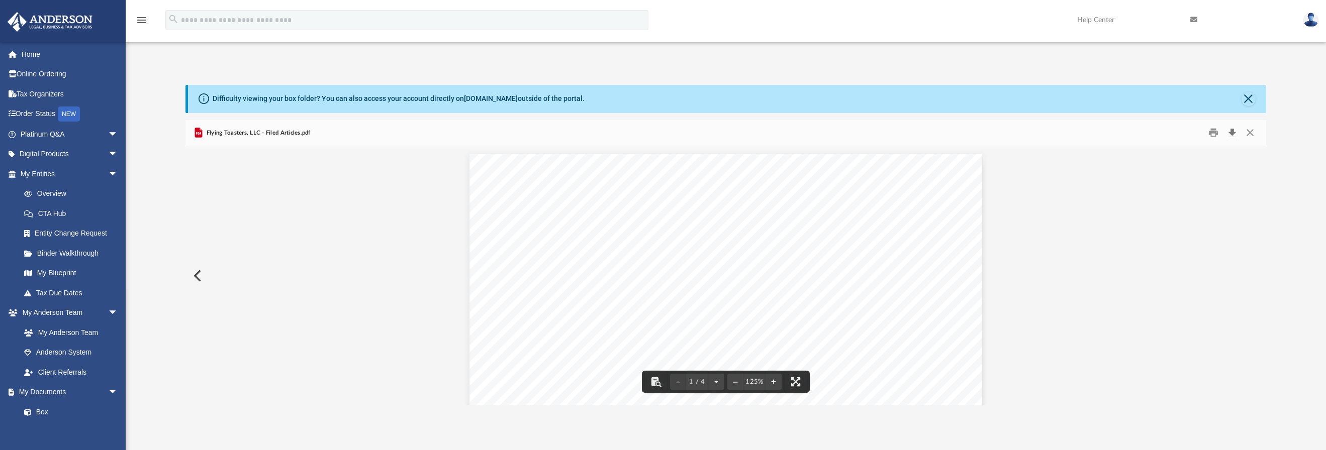
click at [1233, 132] on button "Download" at bounding box center [1232, 133] width 18 height 16
click at [1251, 133] on button "Close" at bounding box center [1250, 133] width 18 height 16
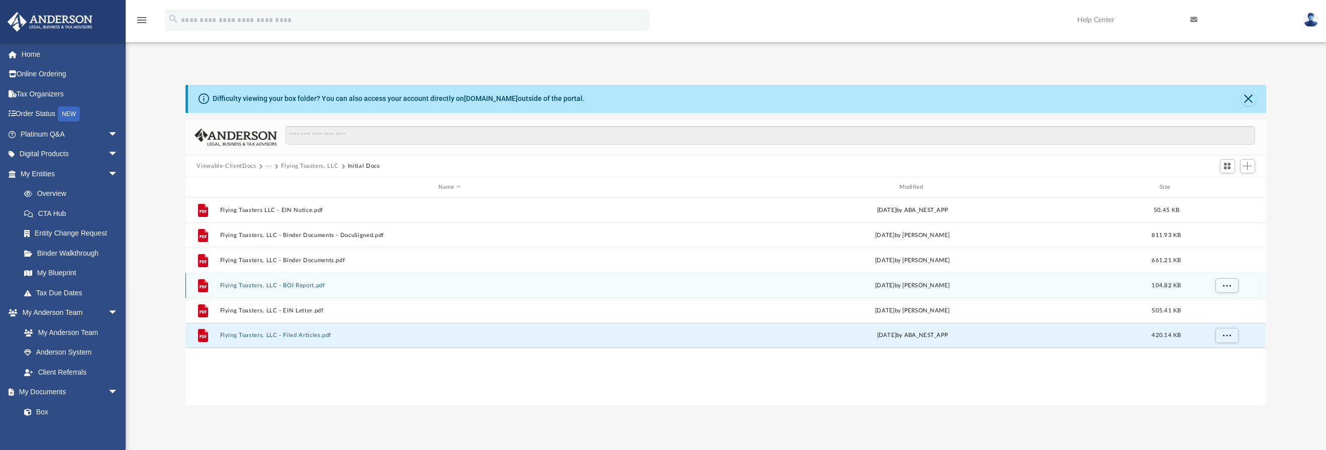
click at [303, 283] on button "Flying Toasters, LLC - BOI Report.pdf" at bounding box center [449, 285] width 459 height 7
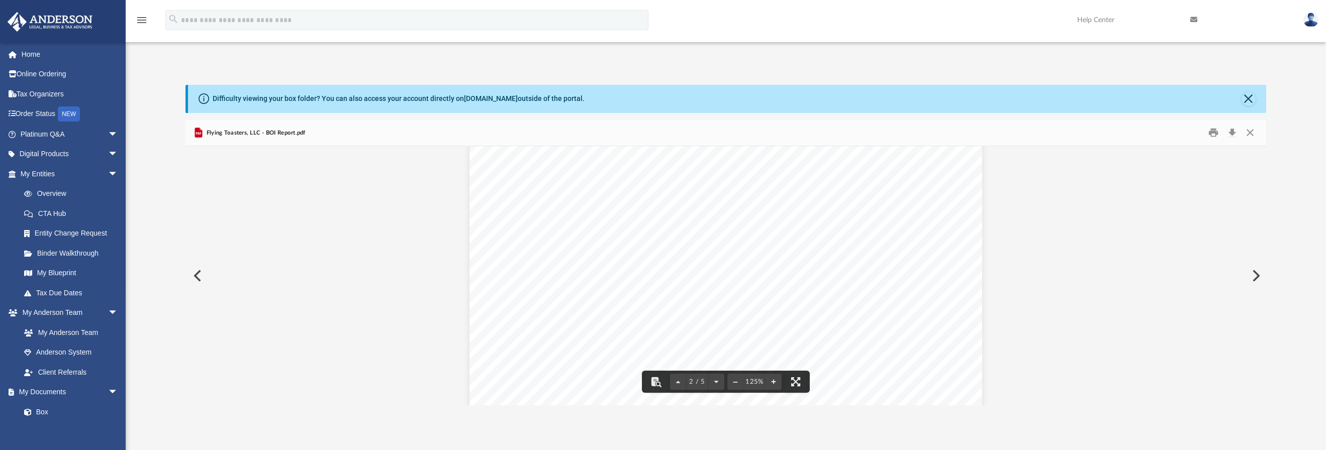
scroll to position [469, 0]
click at [1248, 97] on button "Close" at bounding box center [1249, 99] width 14 height 14
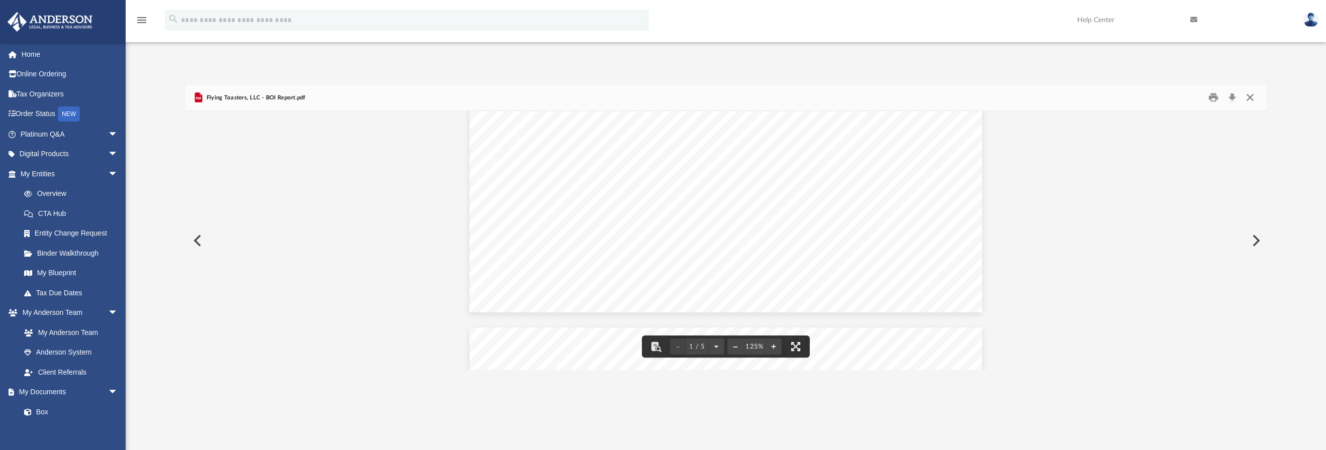
click at [1250, 97] on button "Close" at bounding box center [1250, 98] width 18 height 16
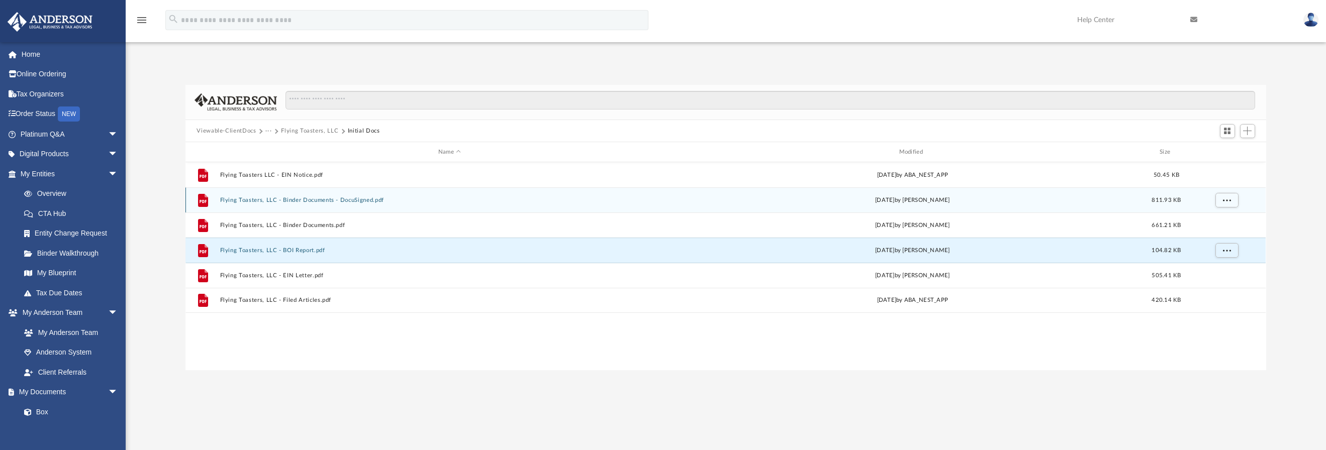
click at [296, 196] on div "File Flying Toasters, LLC - Binder Documents - DocuSigned.pdf [DATE] by [PERSON…" at bounding box center [725, 199] width 1080 height 25
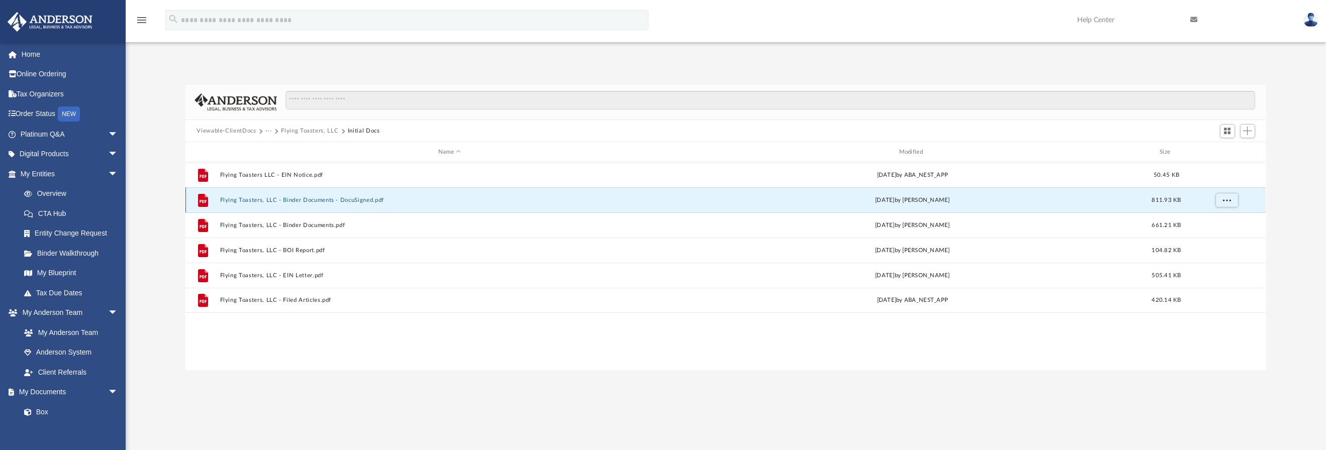
click at [323, 197] on button "Flying Toasters, LLC - Binder Documents - DocuSigned.pdf" at bounding box center [449, 200] width 459 height 7
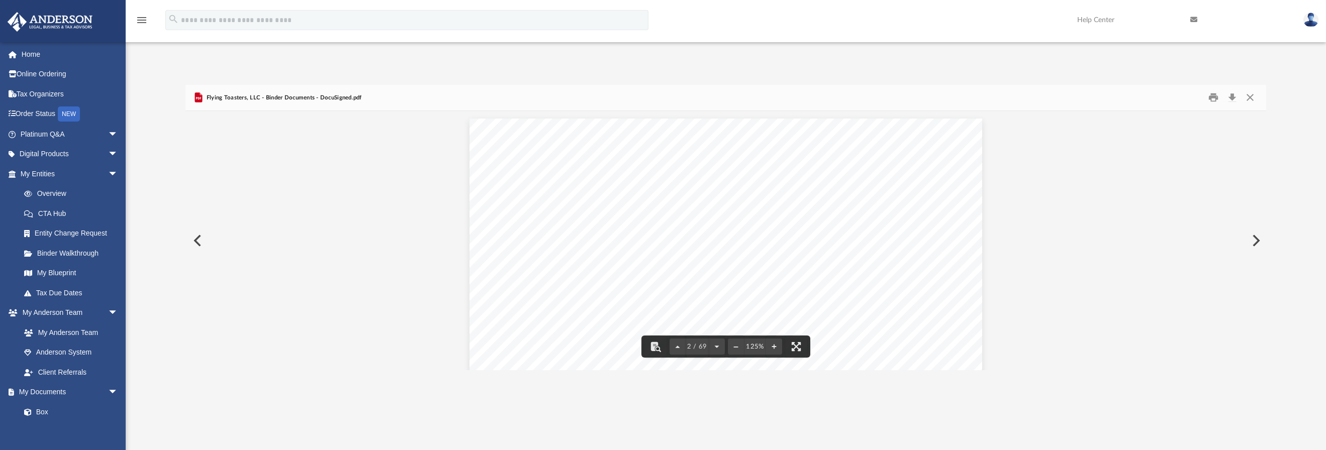
scroll to position [679, 0]
click at [1232, 95] on button "Download" at bounding box center [1232, 98] width 18 height 16
